Goal: Task Accomplishment & Management: Use online tool/utility

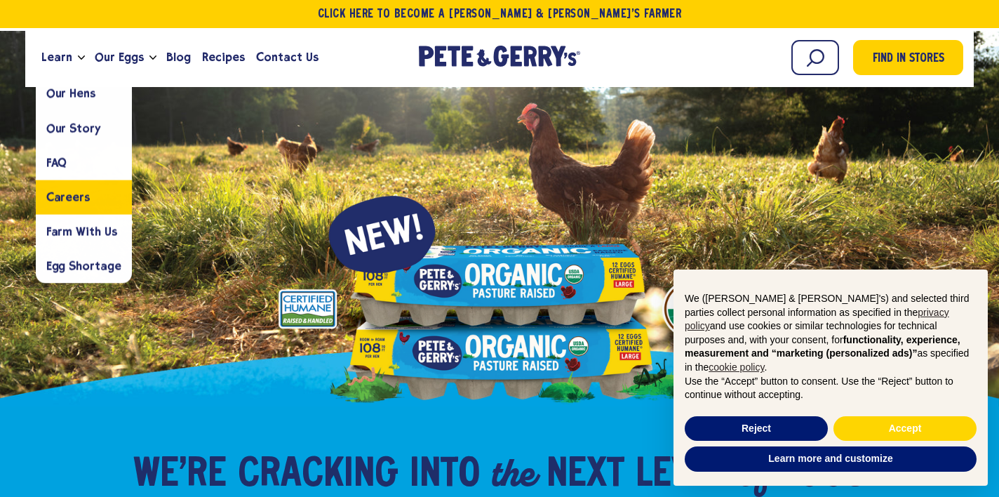
click at [75, 191] on div "Get $2 Back Join our loyalty program to unlock exclusive rewards and more cash …" at bounding box center [499, 248] width 999 height 497
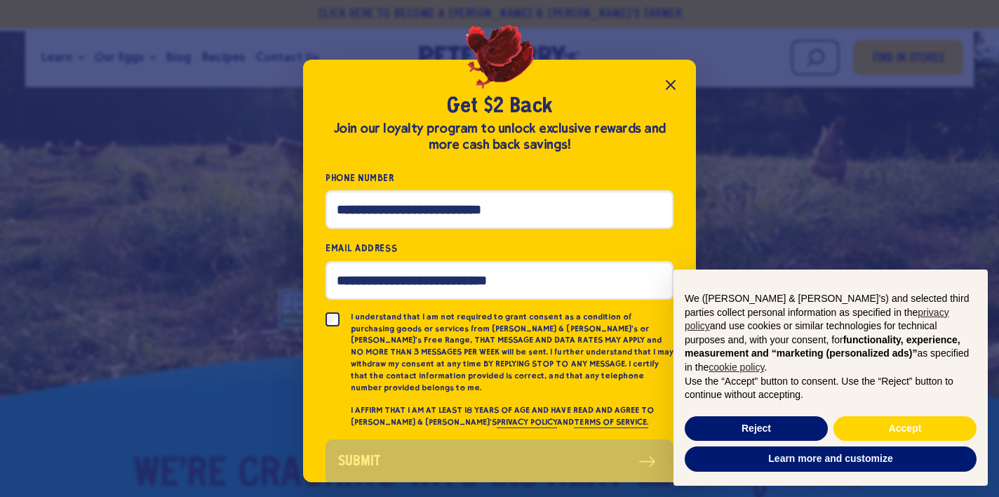
click at [671, 78] on icon "Close popup" at bounding box center [670, 84] width 17 height 17
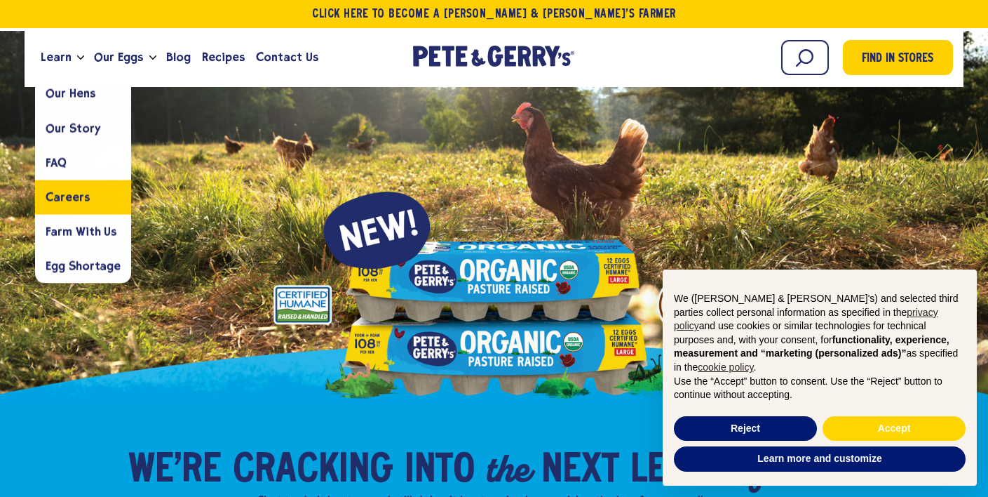
click at [70, 194] on span "Careers" at bounding box center [67, 196] width 43 height 13
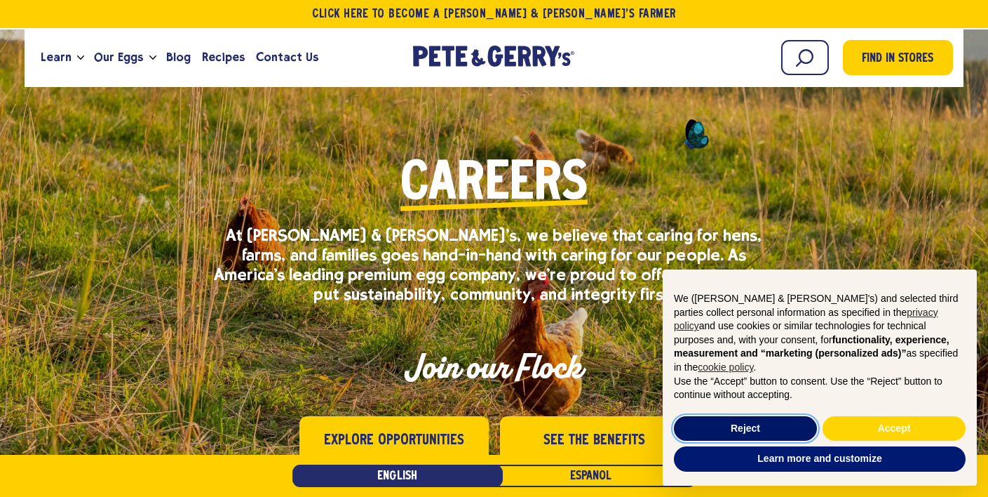
click at [718, 422] on button "Reject" at bounding box center [745, 428] width 143 height 25
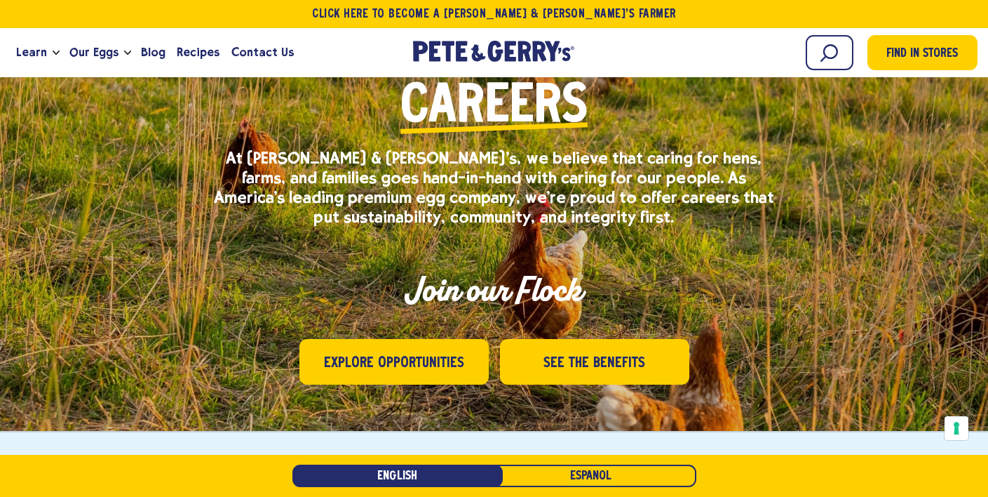
scroll to position [170, 0]
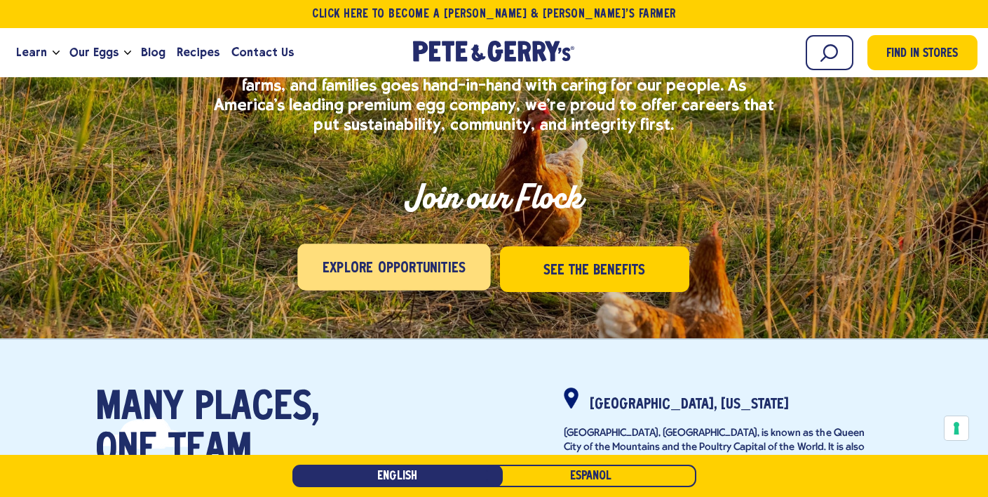
click at [403, 271] on span "Explore Opportunities" at bounding box center [394, 268] width 143 height 22
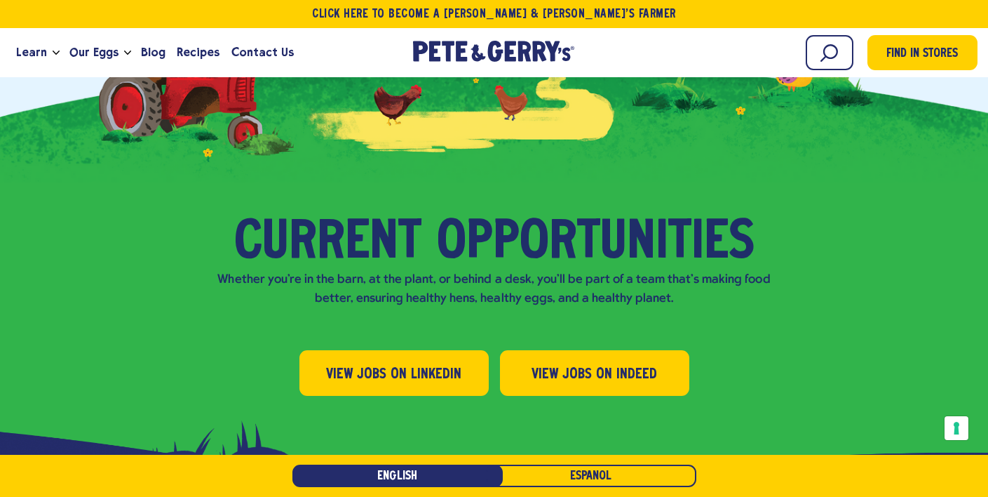
scroll to position [1339, 0]
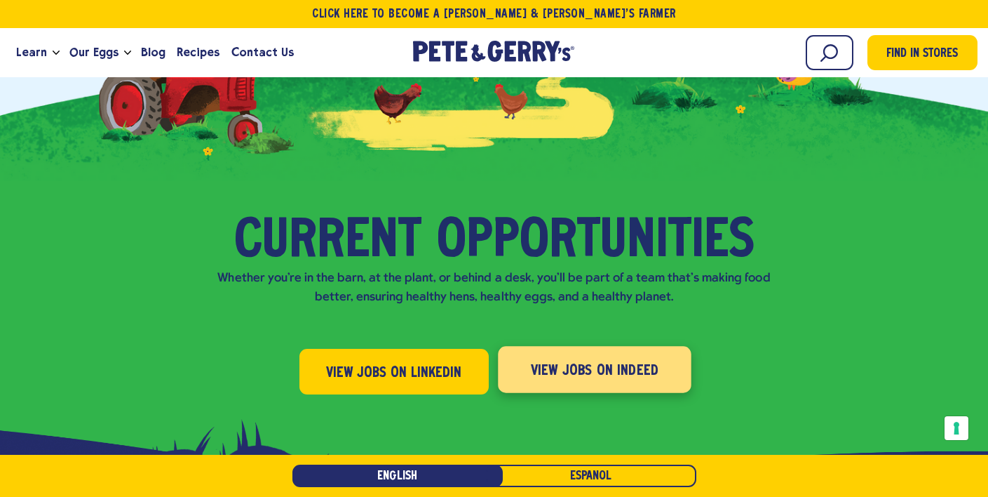
click at [599, 359] on span "View Jobs on Indeed" at bounding box center [594, 370] width 128 height 22
